Goal: Information Seeking & Learning: Learn about a topic

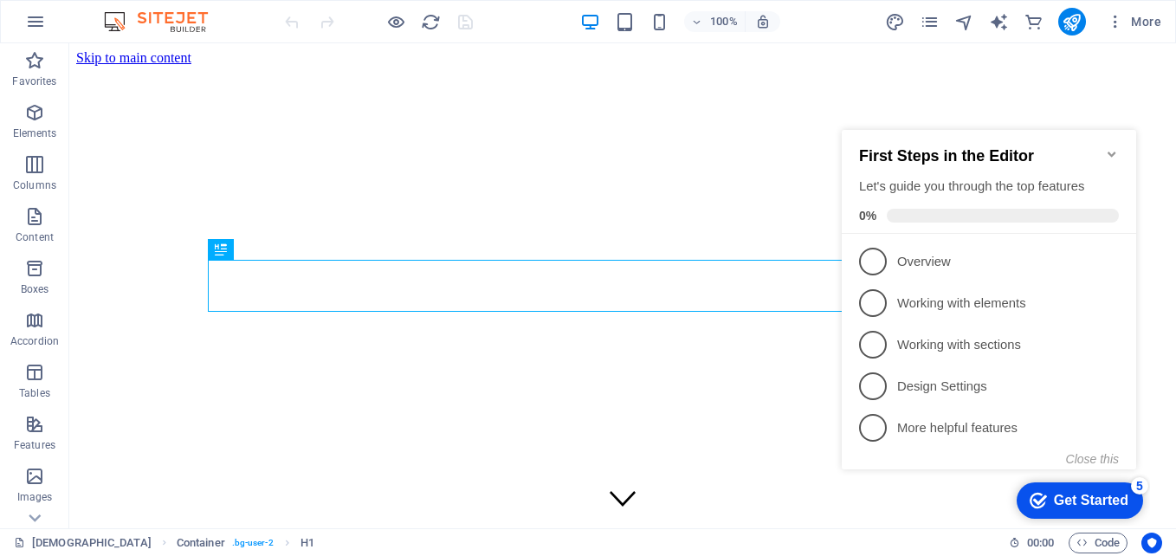
scroll to position [390, 0]
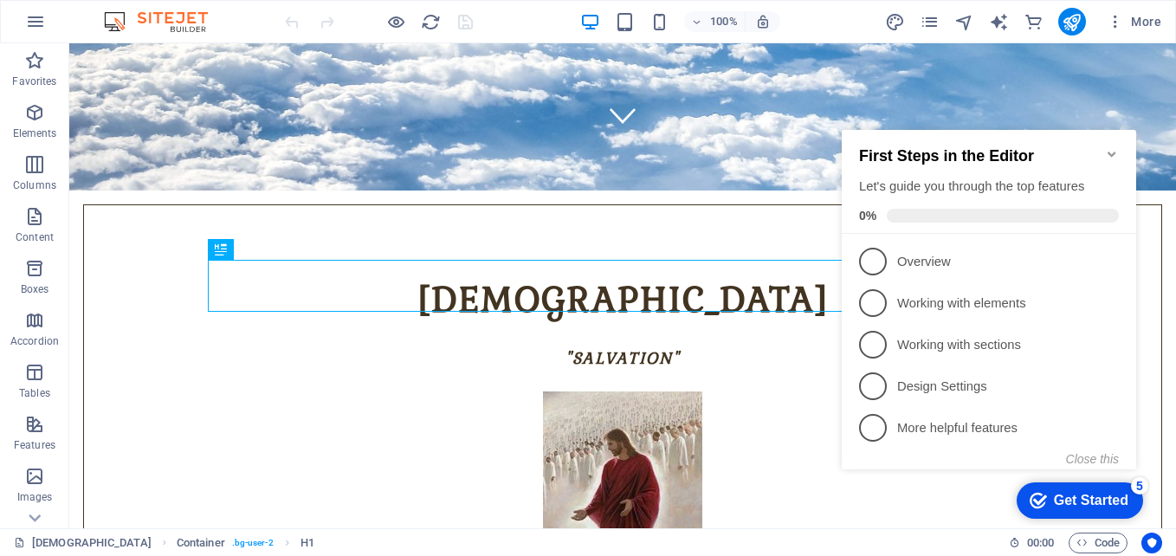
click at [1112, 147] on icon "Minimize checklist" at bounding box center [1112, 154] width 14 height 14
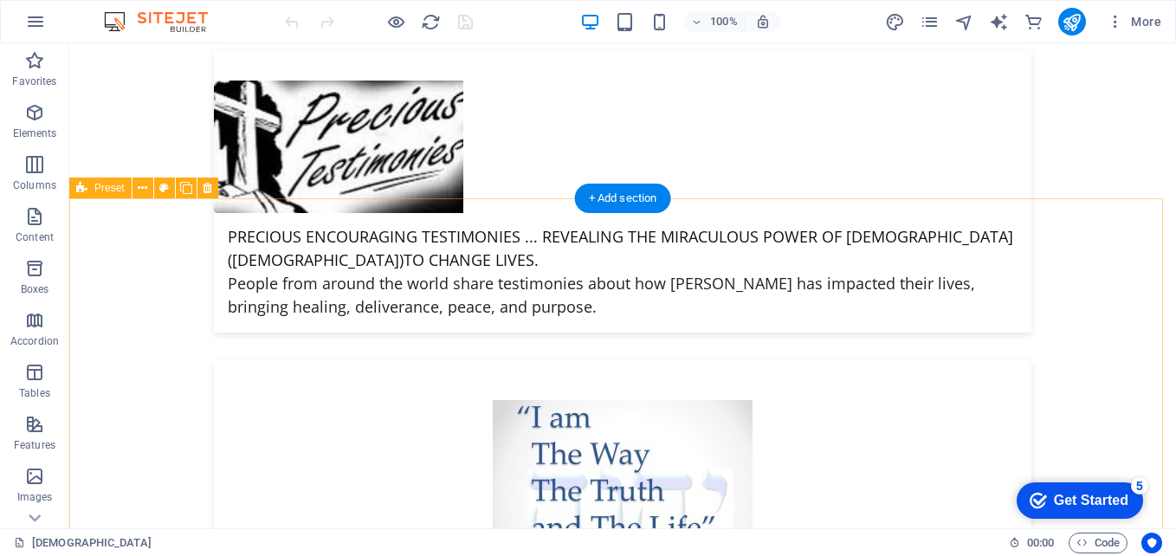
scroll to position [6147, 0]
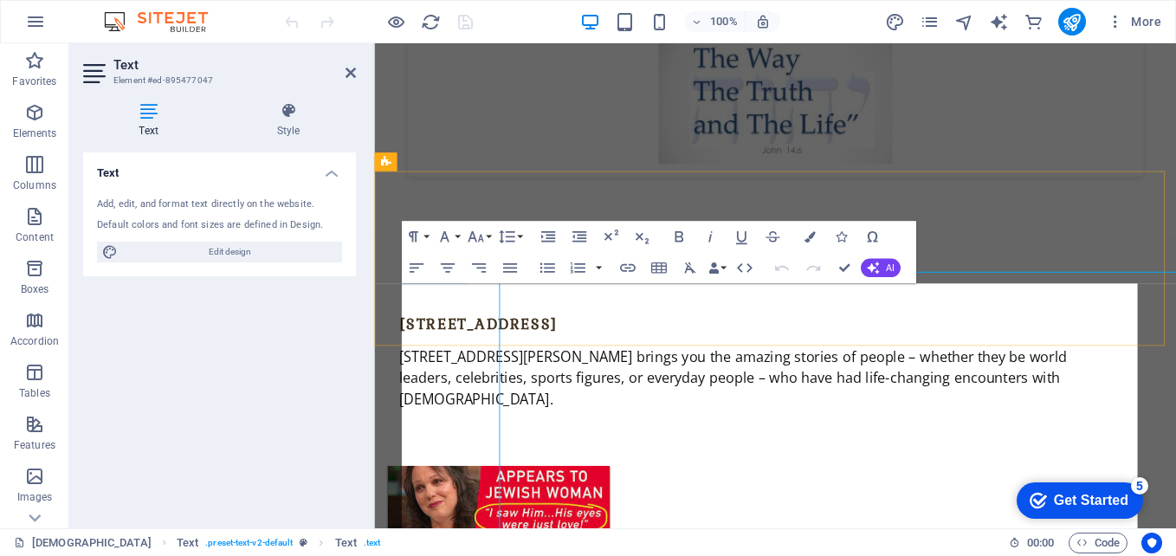
scroll to position [6160, 0]
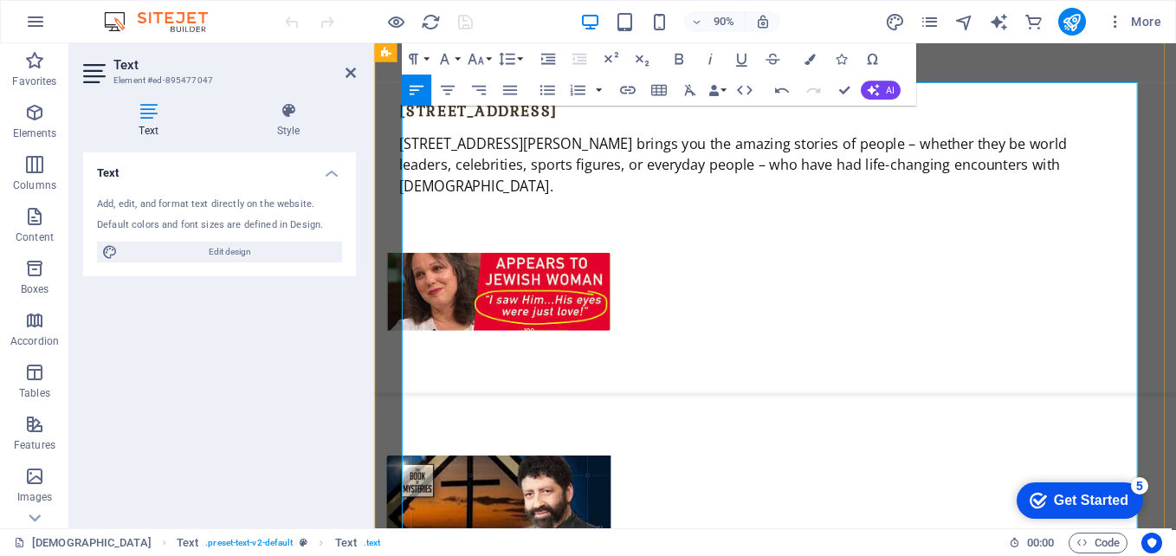
scroll to position [6297, 0]
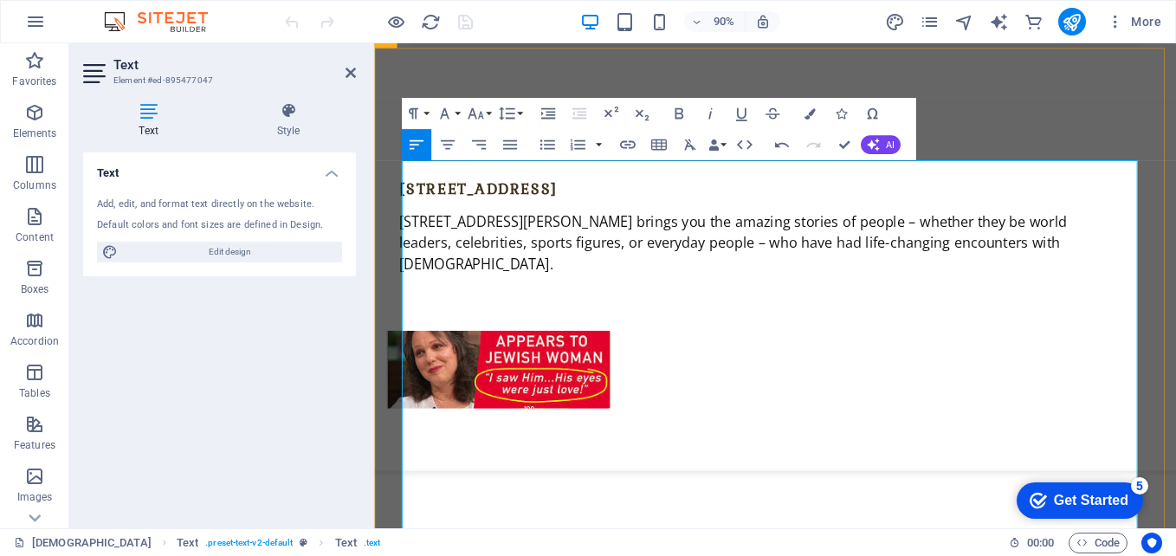
drag, startPoint x: 404, startPoint y: 180, endPoint x: 708, endPoint y: 177, distance: 303.9
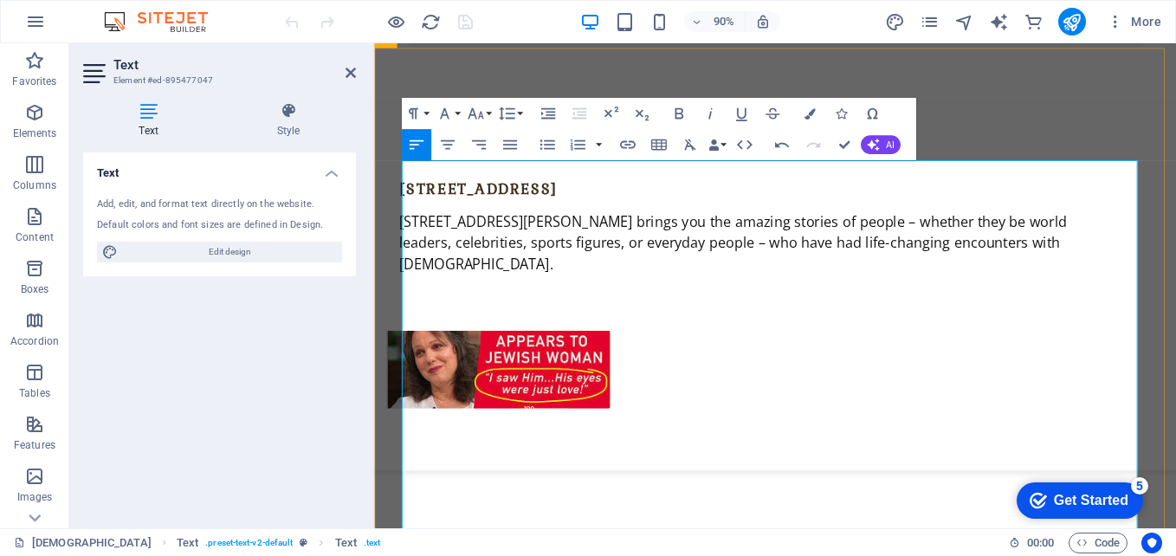
click at [680, 113] on icon "button" at bounding box center [678, 112] width 9 height 11
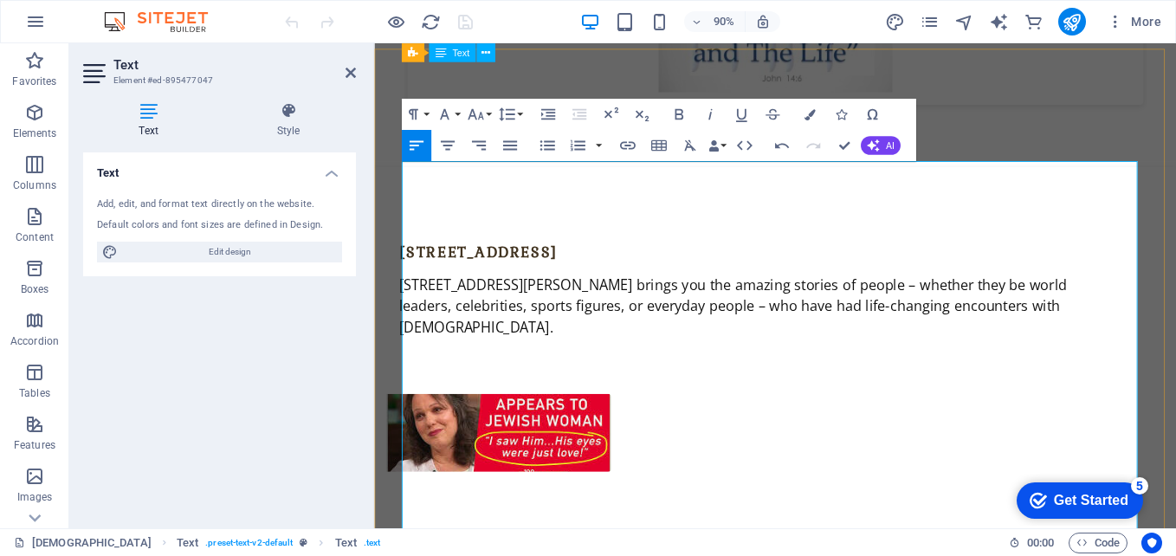
scroll to position [6210, 0]
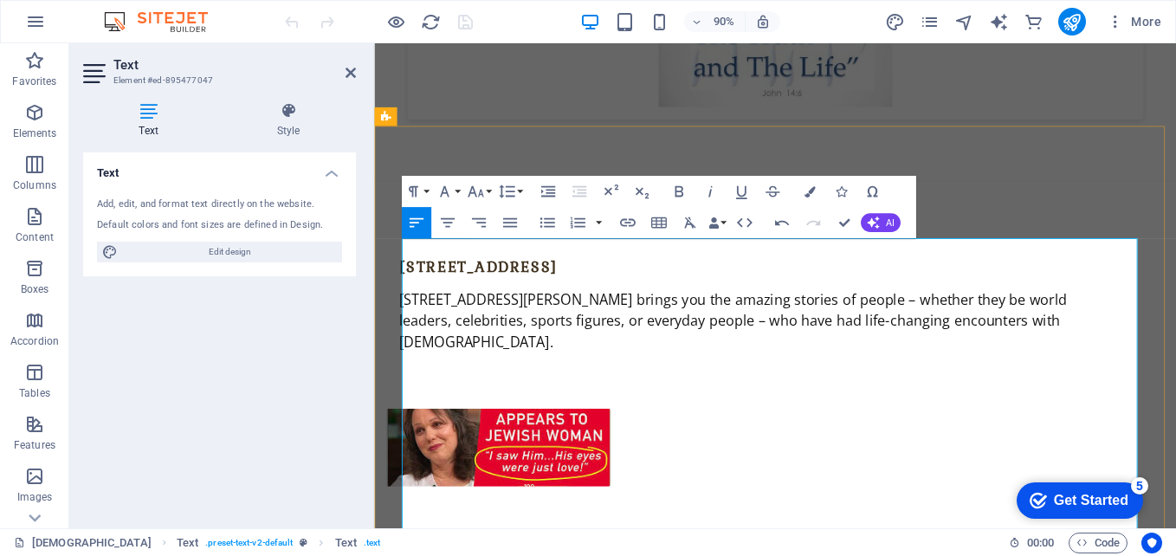
click at [777, 225] on icon "button" at bounding box center [781, 222] width 19 height 19
drag, startPoint x: 741, startPoint y: 456, endPoint x: 626, endPoint y: 436, distance: 116.9
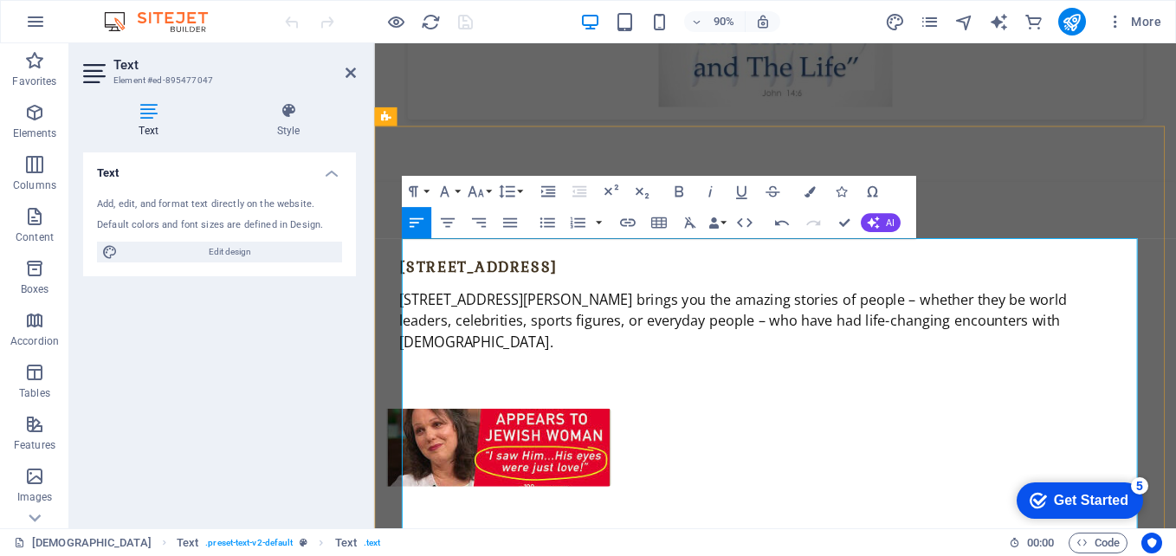
drag, startPoint x: 626, startPoint y: 436, endPoint x: 562, endPoint y: 455, distance: 66.6
drag, startPoint x: 533, startPoint y: 454, endPoint x: 741, endPoint y: 452, distance: 207.8
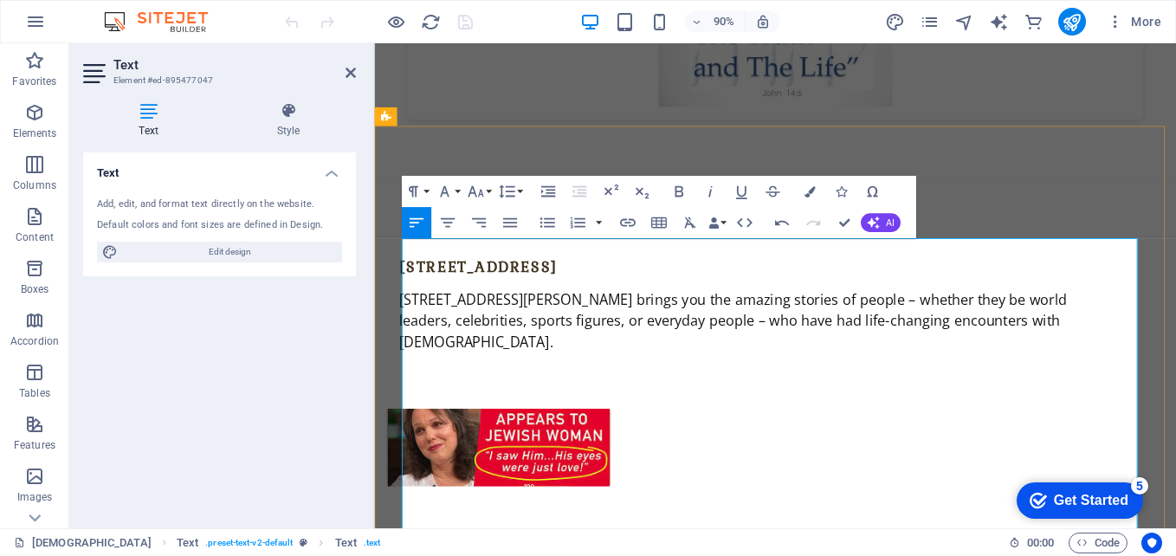
drag, startPoint x: 413, startPoint y: 349, endPoint x: 943, endPoint y: 354, distance: 529.9
click at [779, 227] on icon "button" at bounding box center [781, 222] width 19 height 19
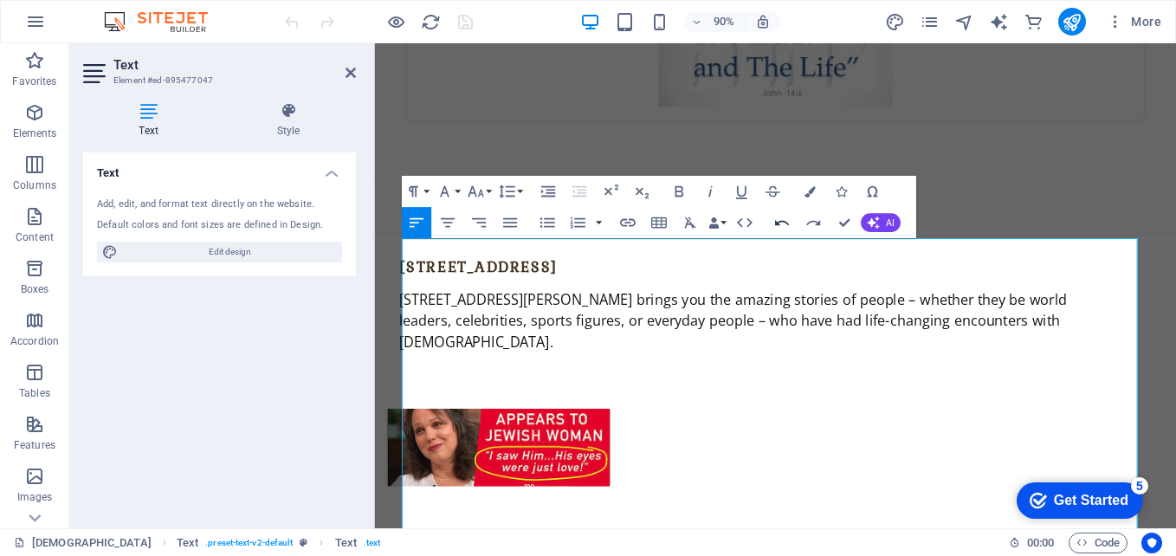
click at [779, 227] on icon "button" at bounding box center [781, 222] width 19 height 19
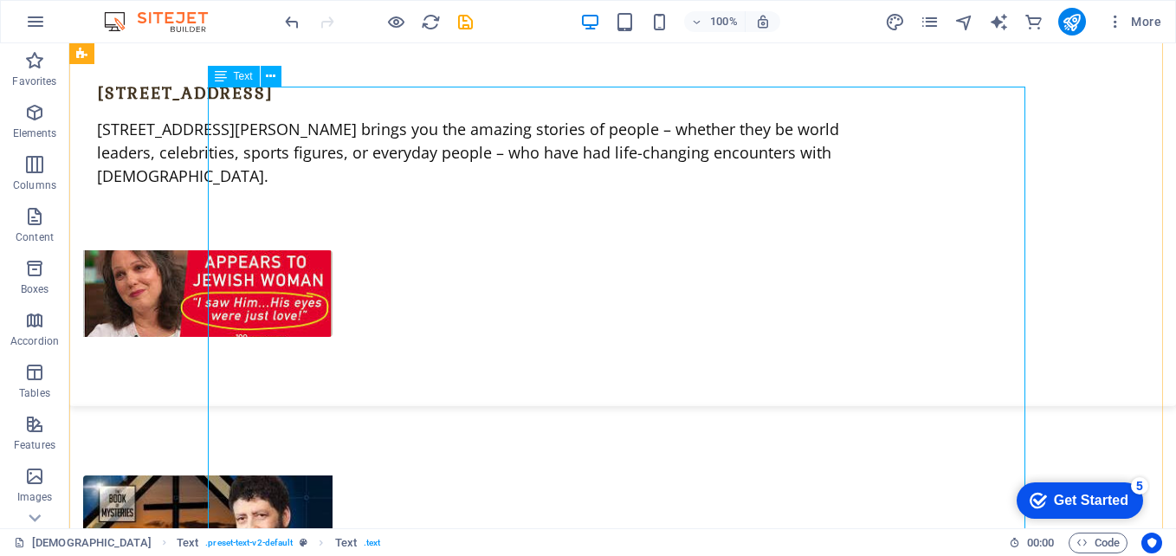
scroll to position [6284, 0]
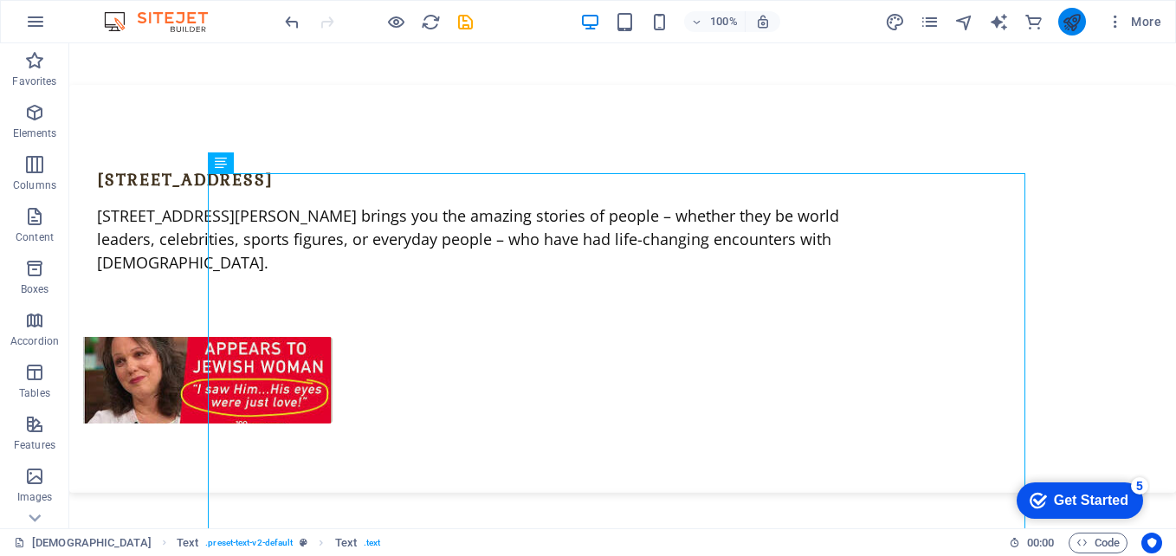
click at [1074, 34] on button "publish" at bounding box center [1072, 22] width 28 height 28
